Goal: Navigation & Orientation: Understand site structure

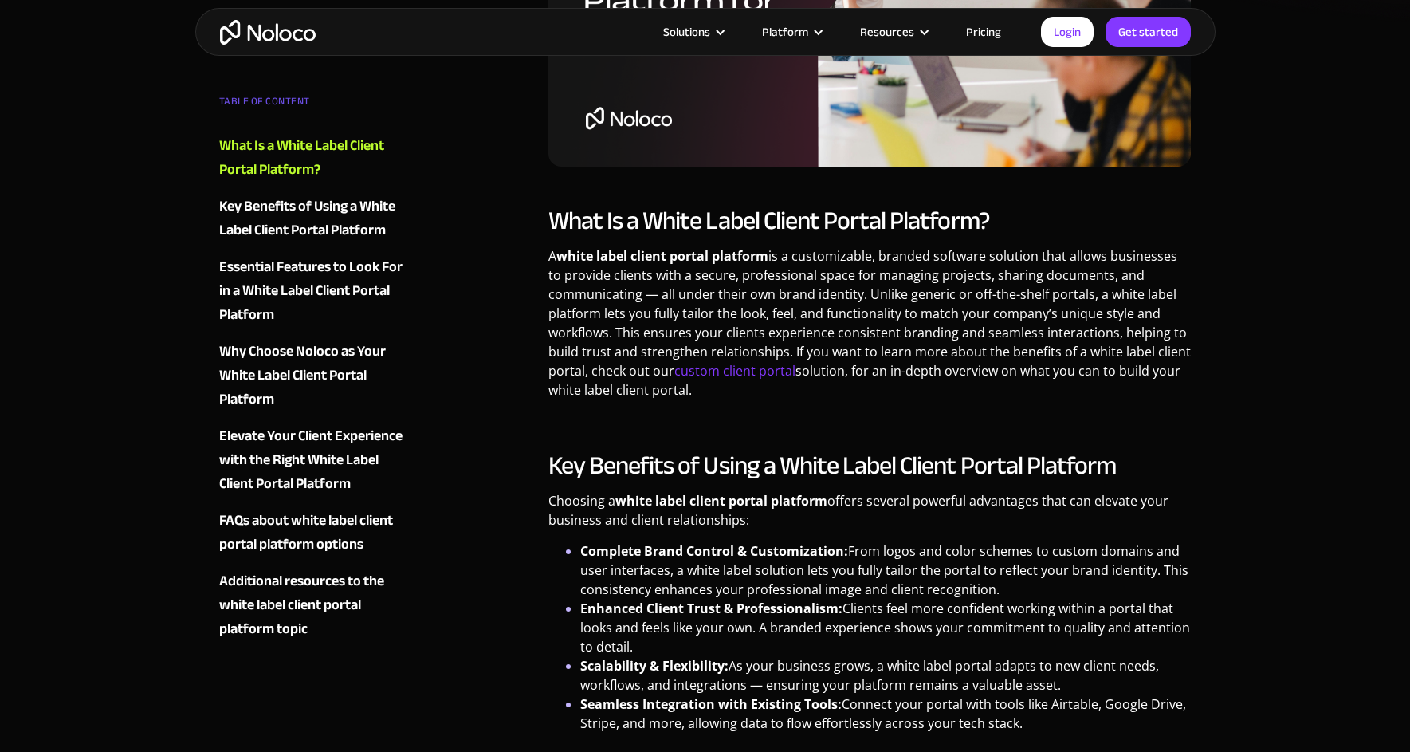
scroll to position [517, 0]
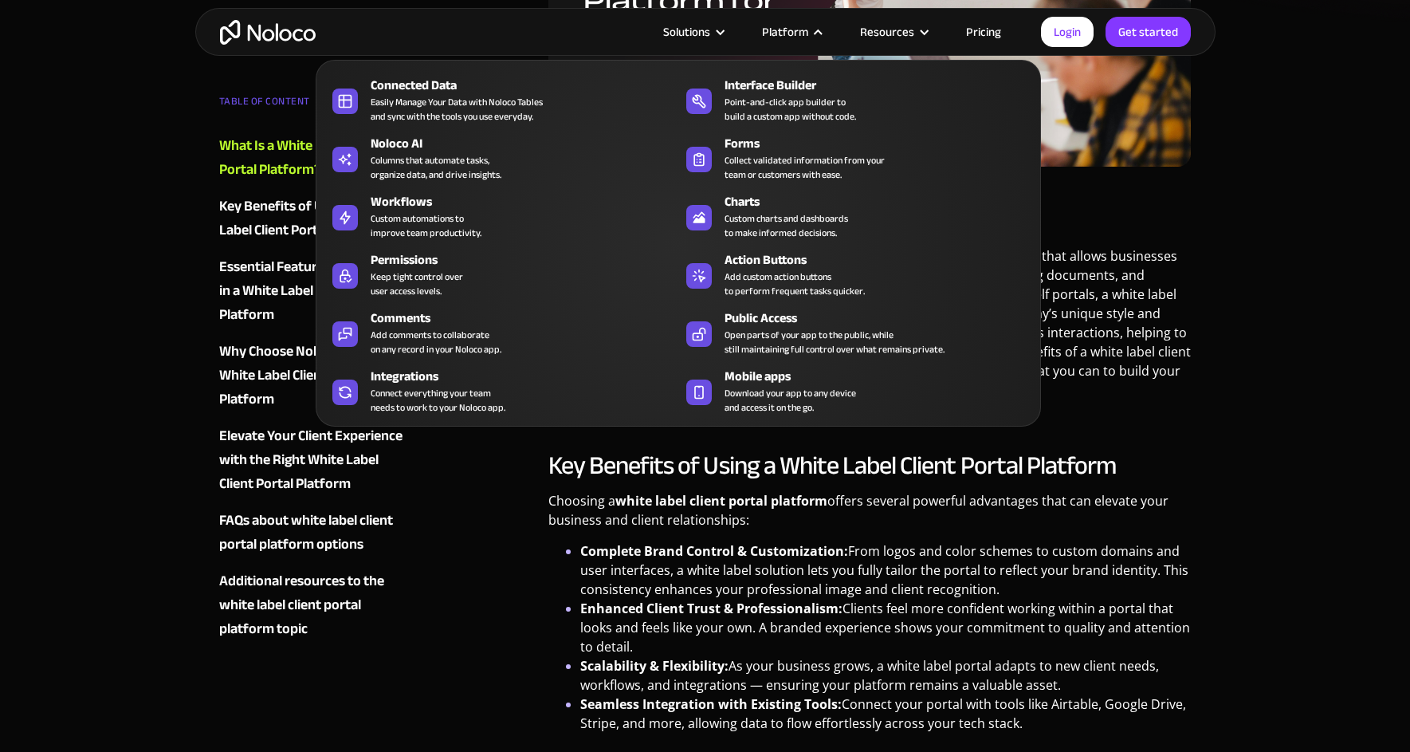
click at [824, 31] on div at bounding box center [818, 32] width 12 height 12
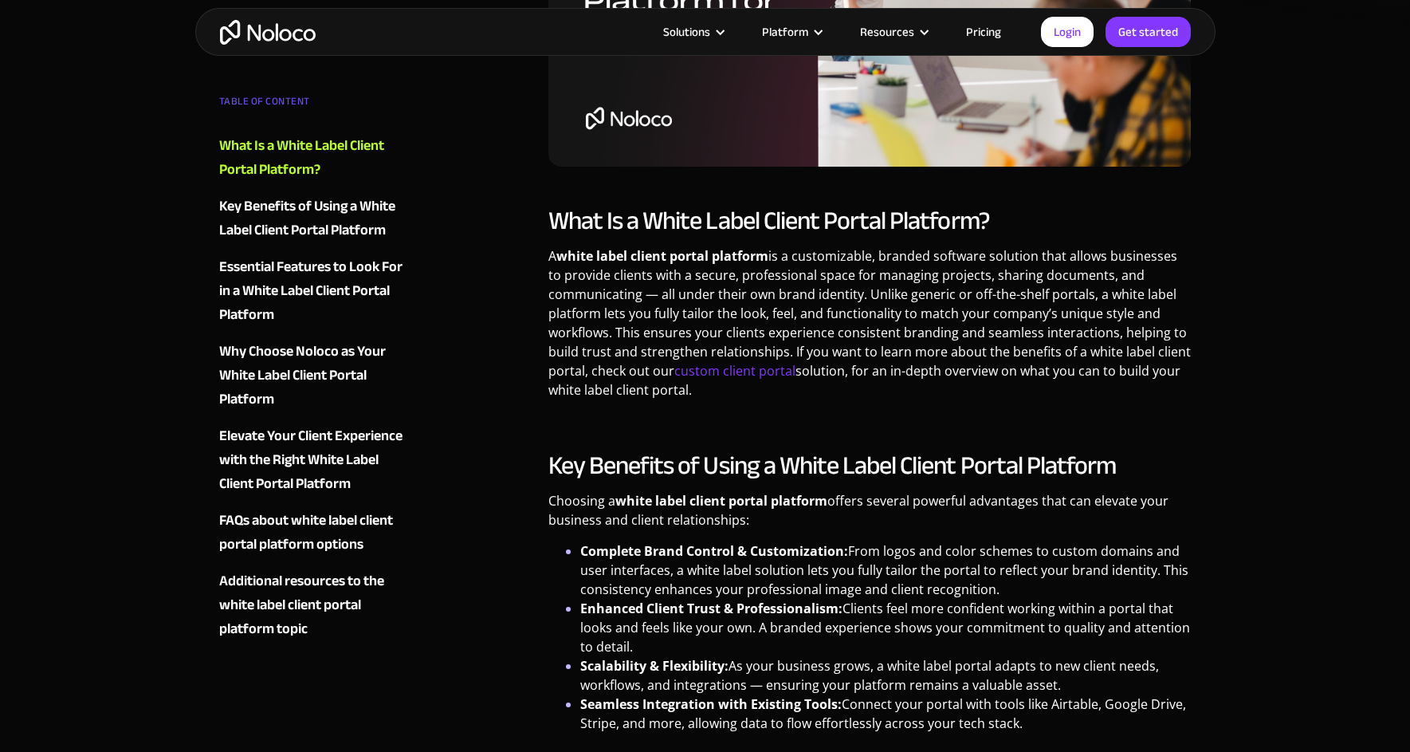
click at [824, 31] on div at bounding box center [818, 32] width 12 height 12
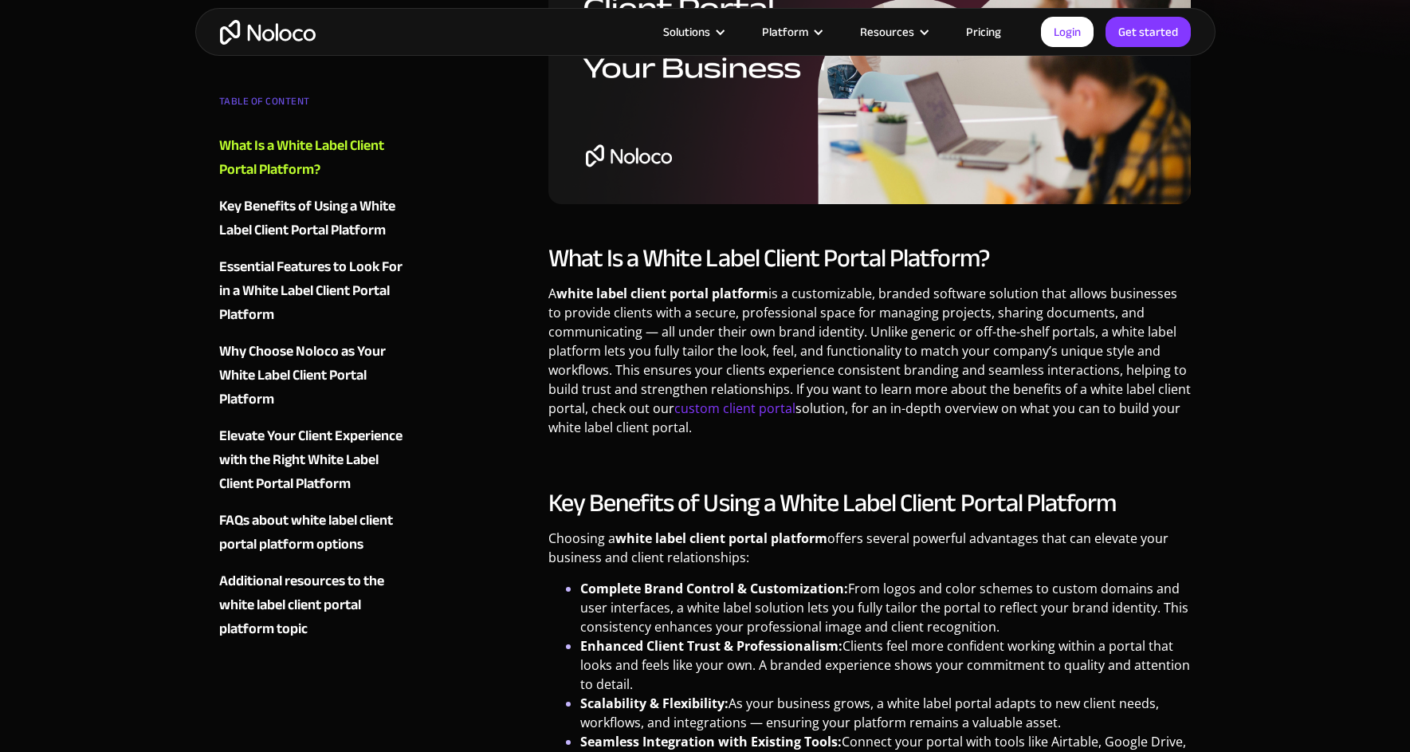
scroll to position [0, 0]
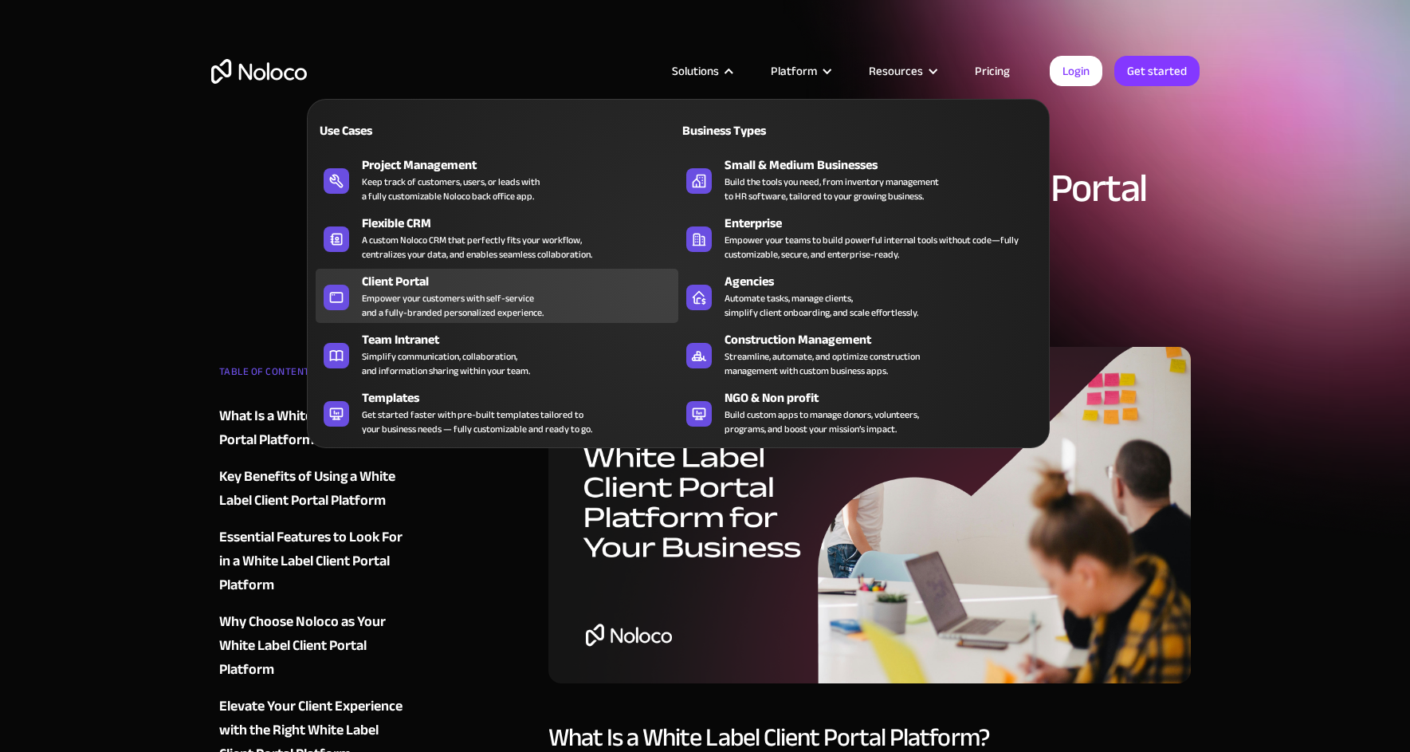
click at [415, 285] on div "Client Portal" at bounding box center [524, 281] width 324 height 19
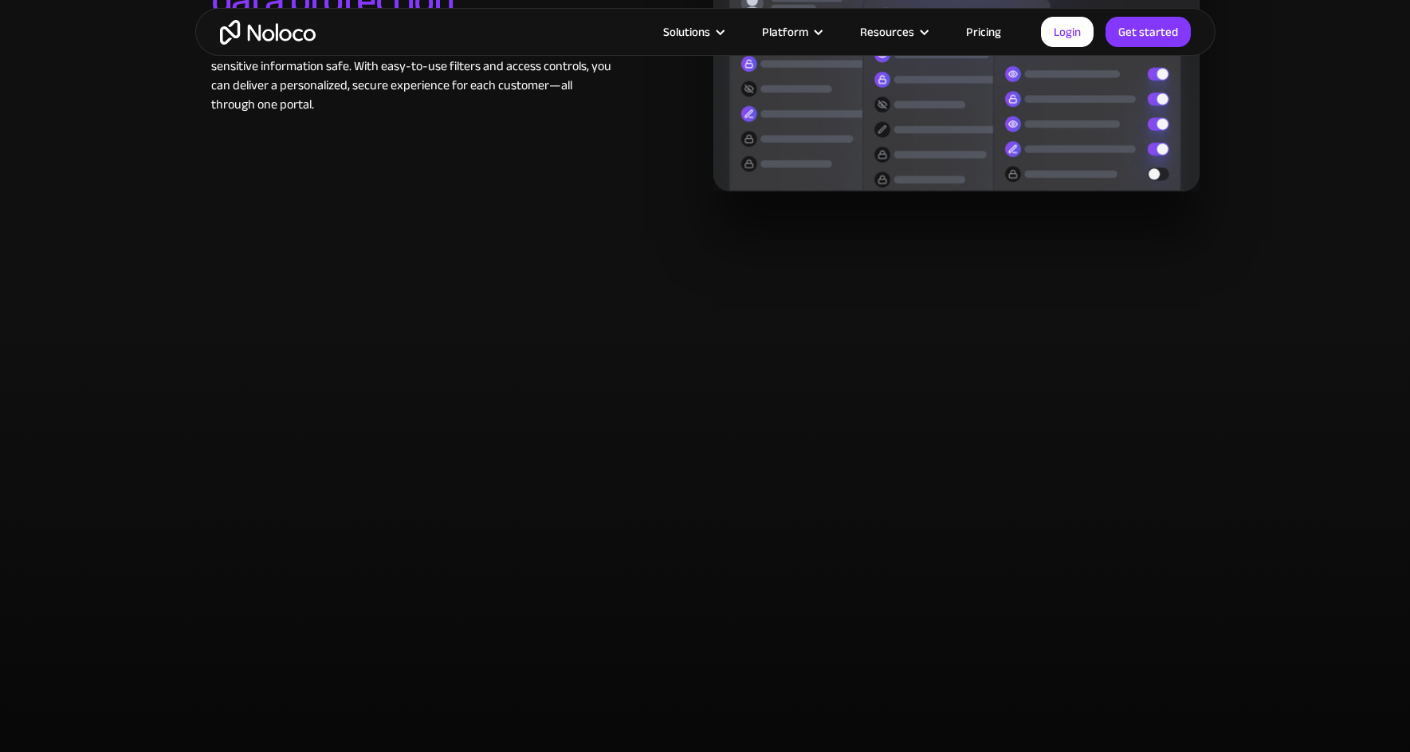
scroll to position [3155, 0]
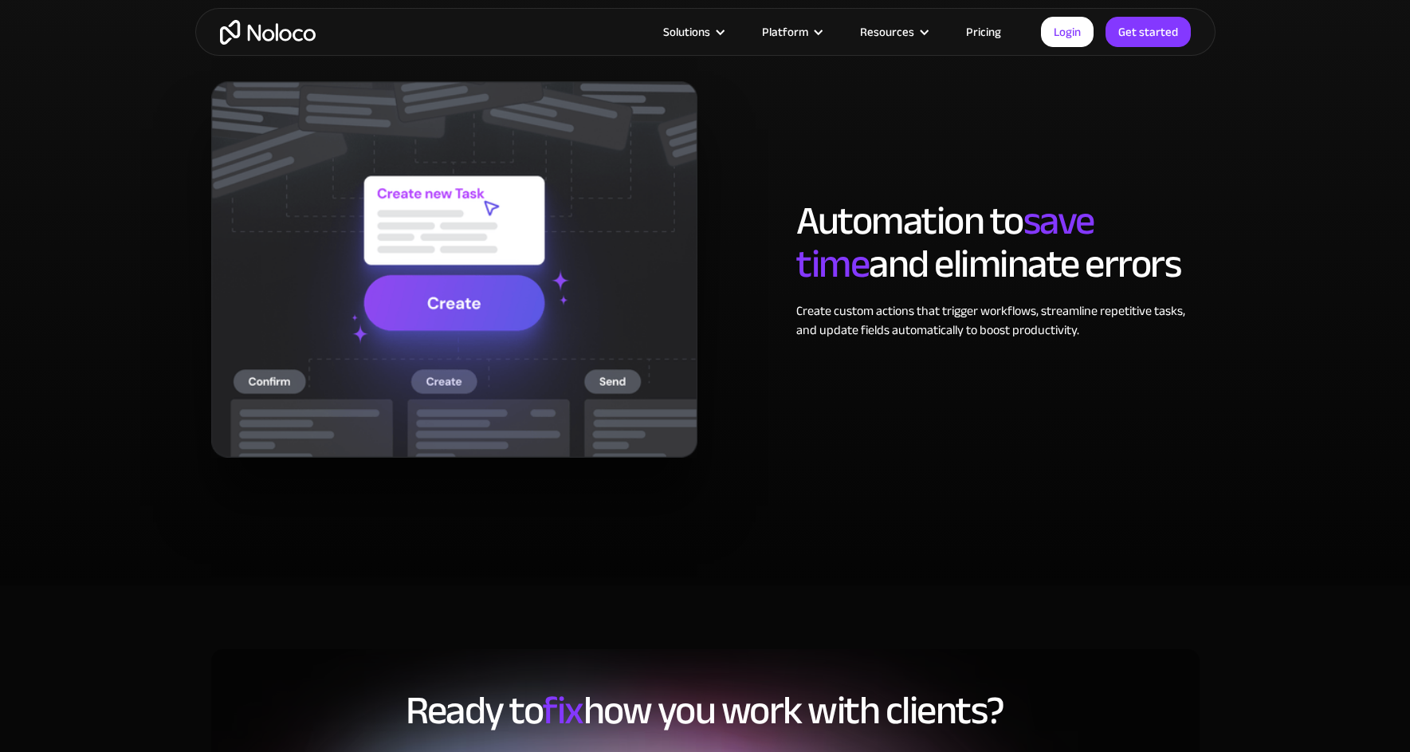
click at [990, 26] on link "Pricing" at bounding box center [983, 32] width 75 height 21
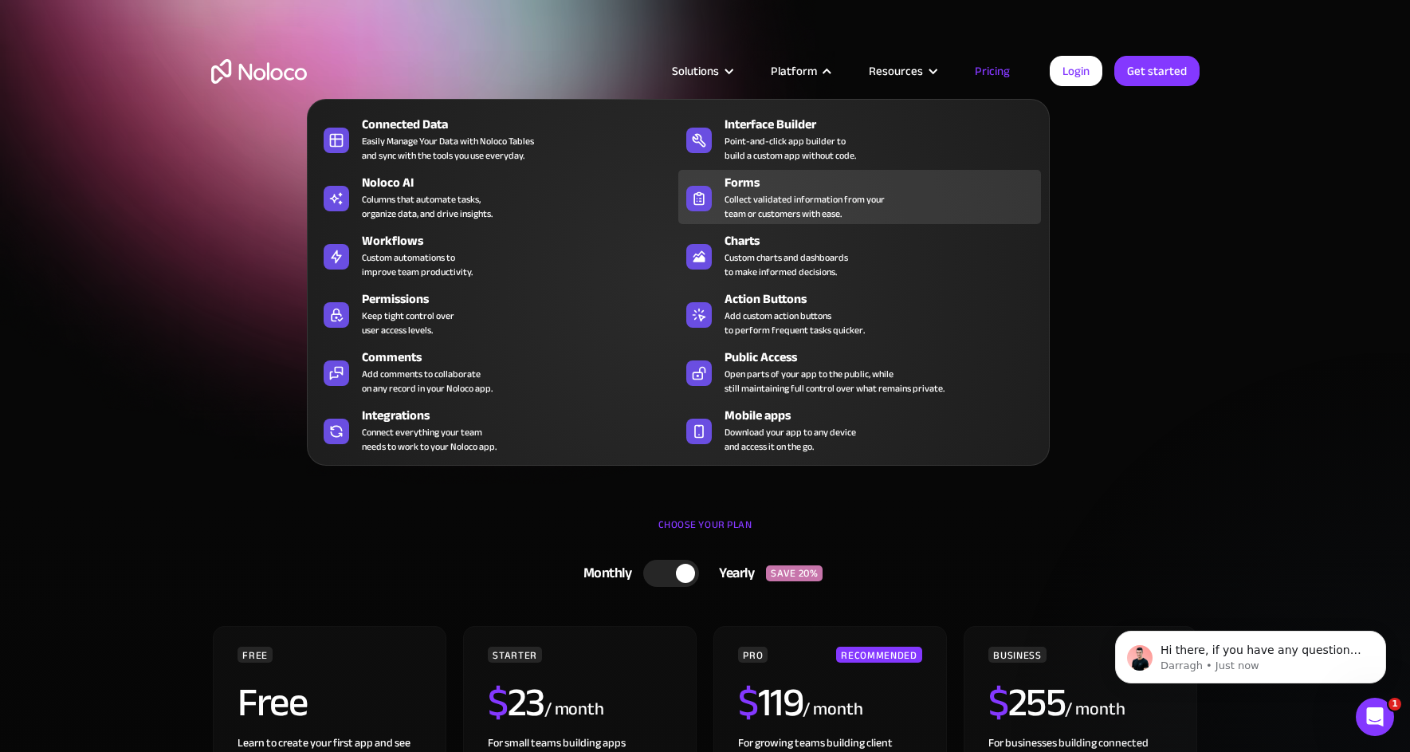
click at [765, 183] on div "Forms" at bounding box center [887, 182] width 324 height 19
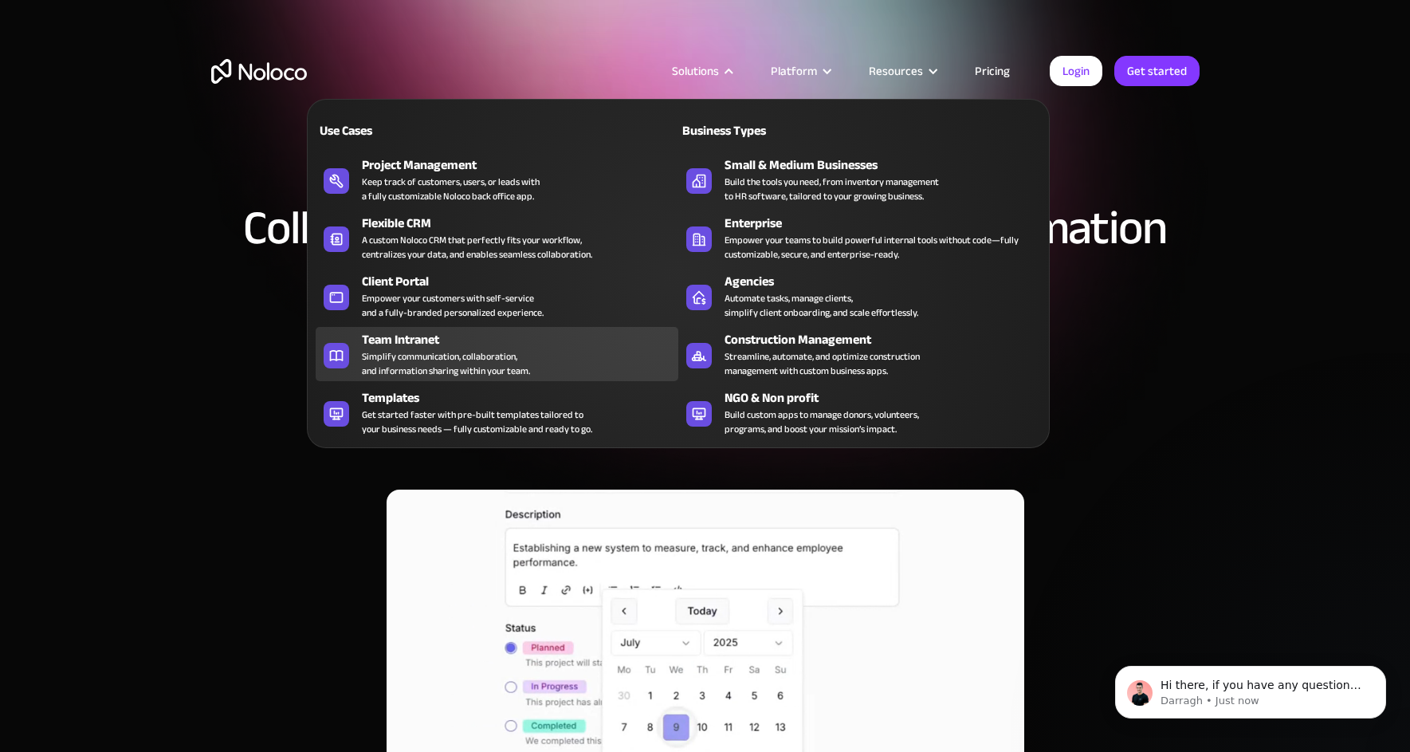
click at [531, 352] on div "Team Intranet Simplify communication, collaboration, and information sharing wi…" at bounding box center [516, 354] width 309 height 48
